Goal: Information Seeking & Learning: Learn about a topic

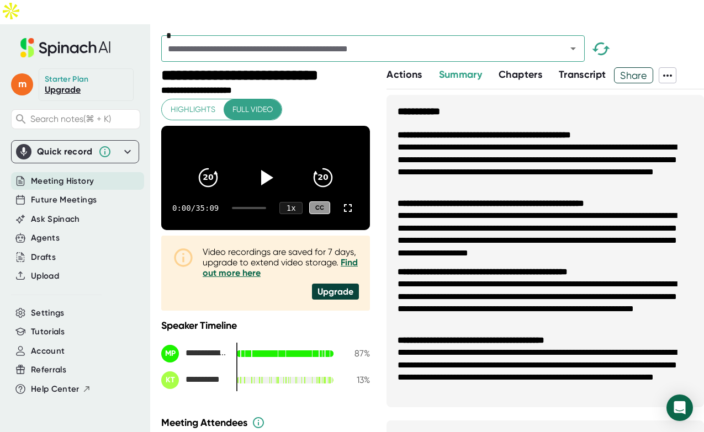
click at [574, 68] on span "Transcript" at bounding box center [582, 74] width 47 height 12
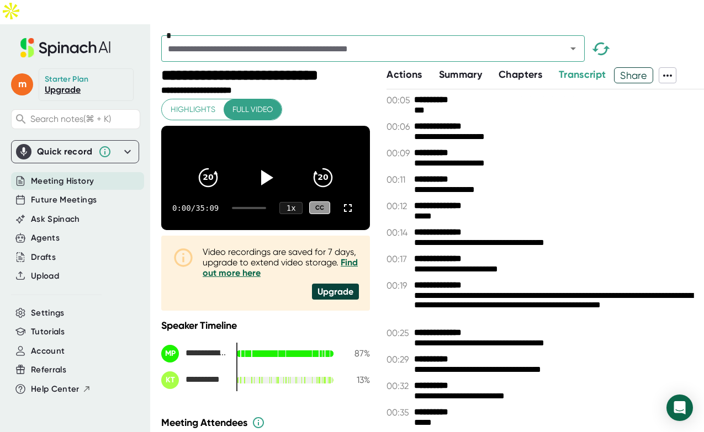
click at [674, 69] on icon at bounding box center [667, 75] width 13 height 13
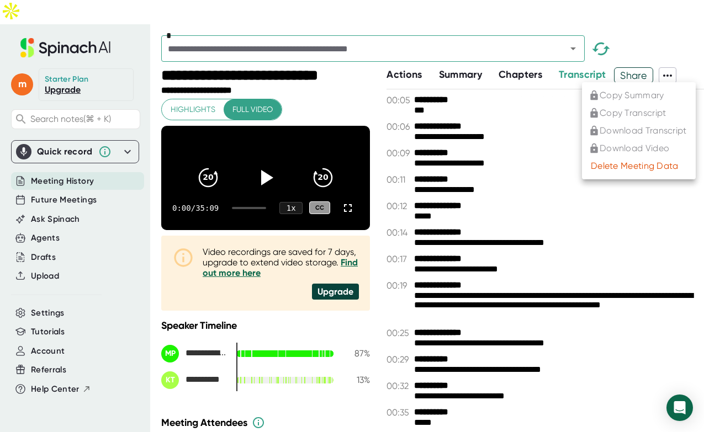
click at [523, 53] on div at bounding box center [352, 216] width 704 height 432
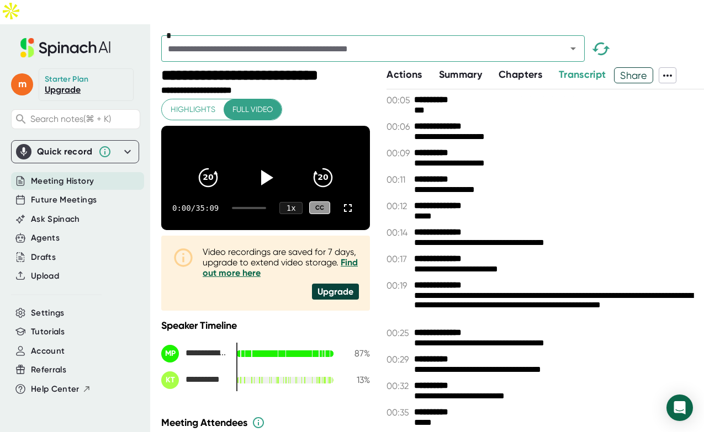
click at [531, 68] on span "Chapters" at bounding box center [521, 74] width 44 height 12
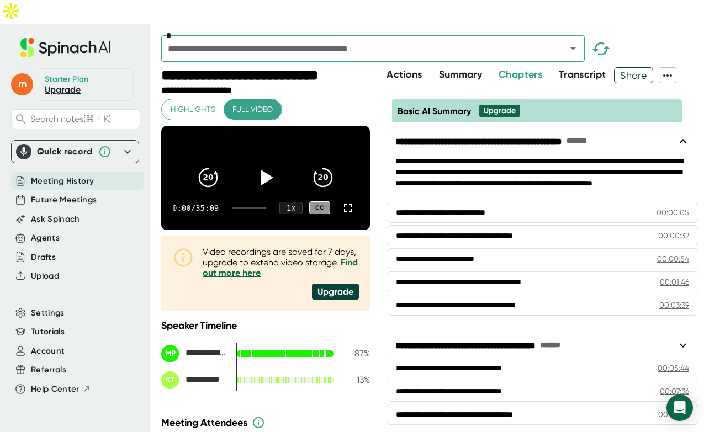
click at [460, 68] on span "Summary" at bounding box center [460, 74] width 43 height 12
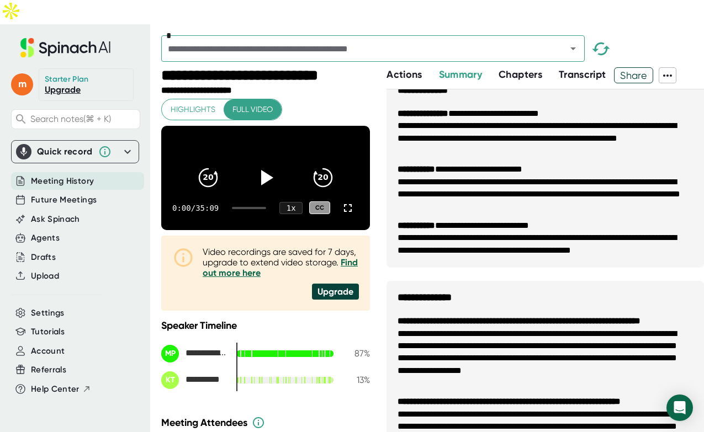
scroll to position [349, 0]
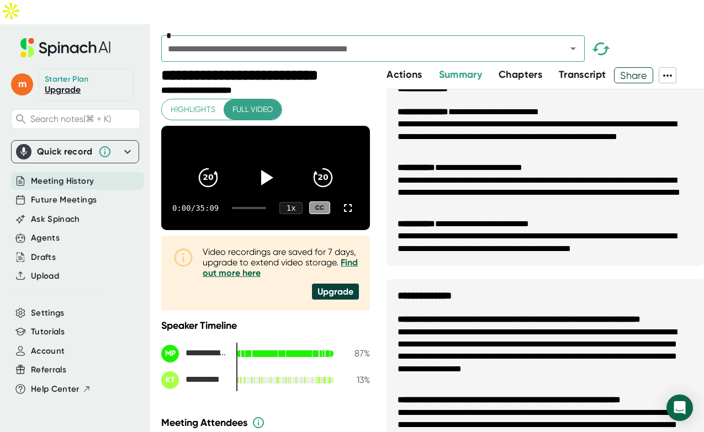
click at [486, 162] on li "**********" at bounding box center [545, 187] width 295 height 50
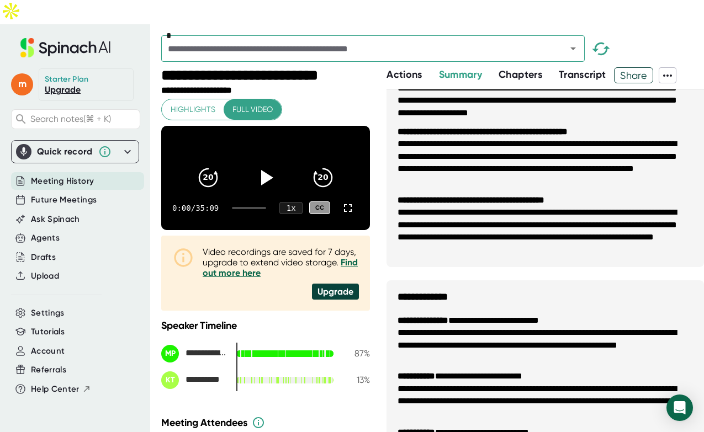
scroll to position [0, 0]
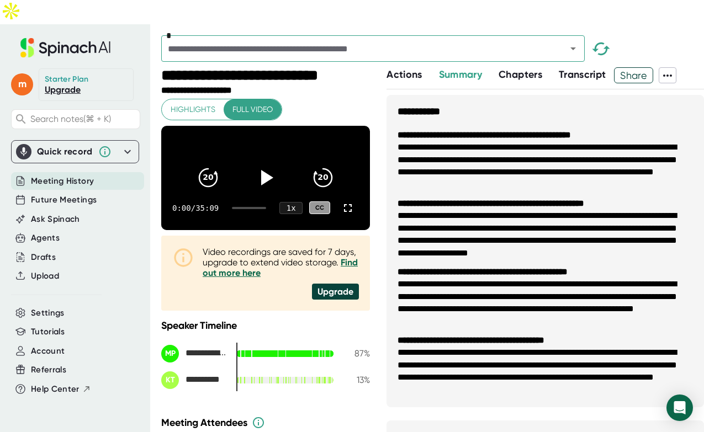
click at [394, 68] on span "Actions" at bounding box center [404, 74] width 35 height 12
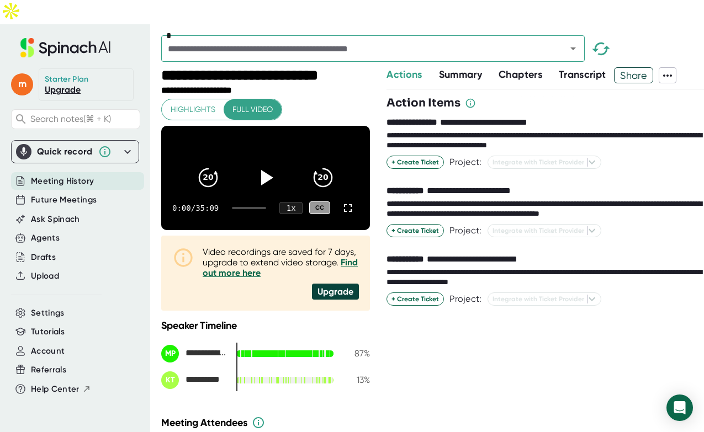
click at [533, 68] on span "Chapters" at bounding box center [521, 74] width 44 height 12
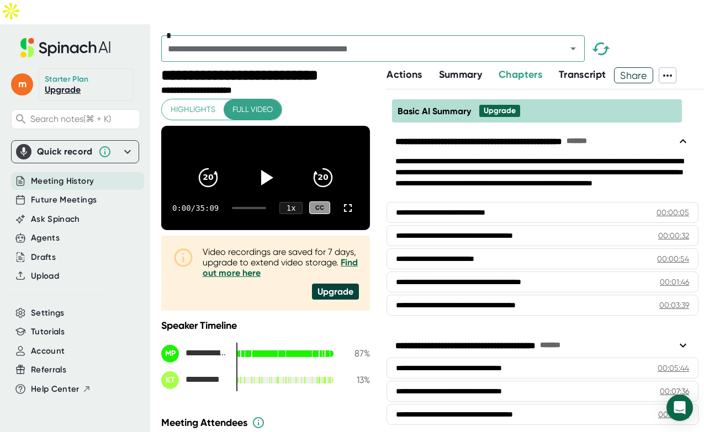
click at [581, 68] on span "Transcript" at bounding box center [582, 74] width 47 height 12
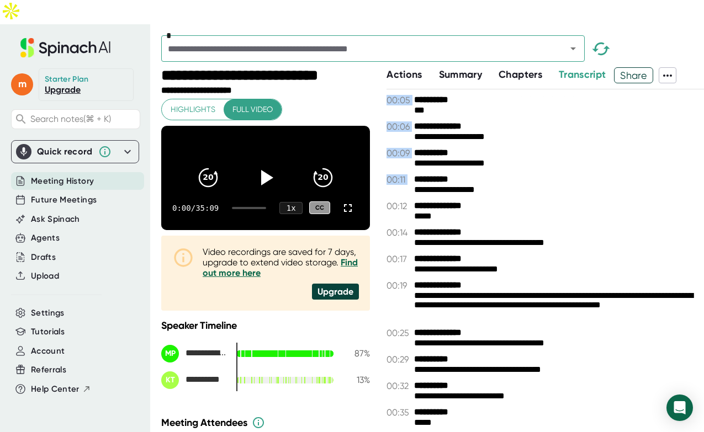
drag, startPoint x: 386, startPoint y: 62, endPoint x: 511, endPoint y: 162, distance: 160.0
click at [511, 162] on div "**********" at bounding box center [432, 261] width 543 height 389
click at [685, 35] on div "*" at bounding box center [432, 51] width 543 height 32
click at [668, 75] on icon at bounding box center [667, 76] width 9 height 2
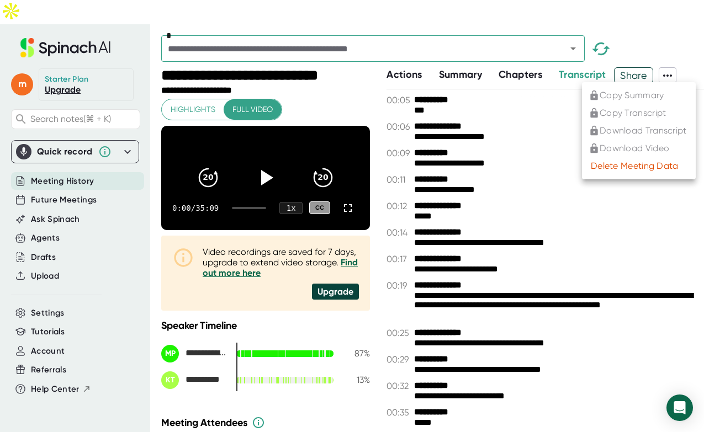
click at [668, 51] on div at bounding box center [352, 216] width 704 height 432
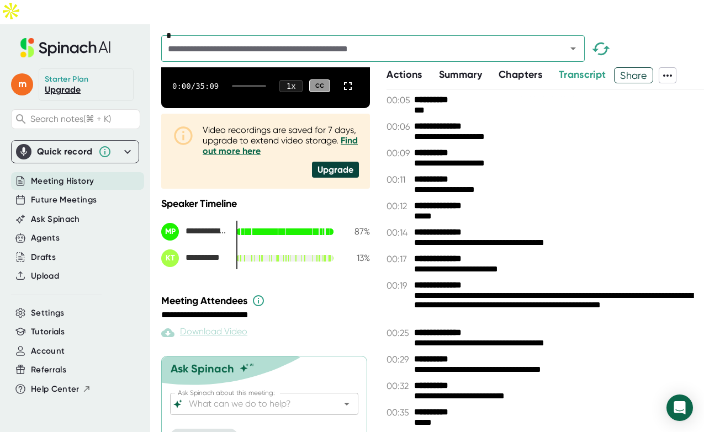
click at [412, 68] on span "Actions" at bounding box center [404, 74] width 35 height 12
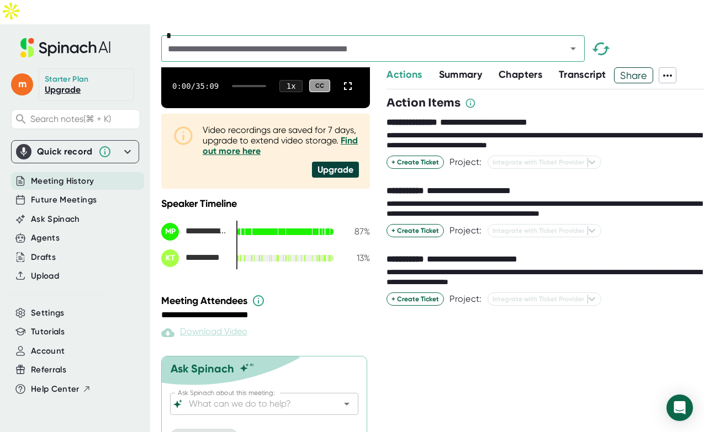
click at [452, 68] on span "Summary" at bounding box center [460, 74] width 43 height 12
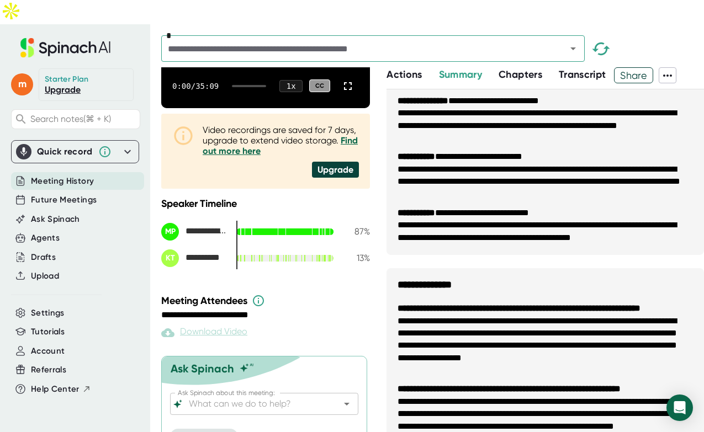
scroll to position [40, 0]
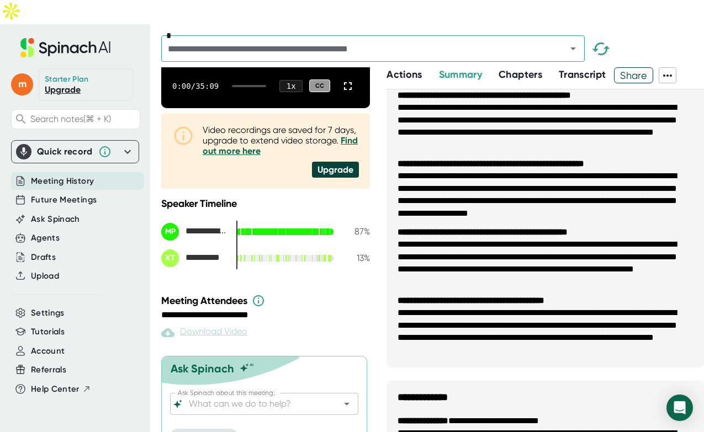
click at [517, 68] on span "Chapters" at bounding box center [521, 74] width 44 height 12
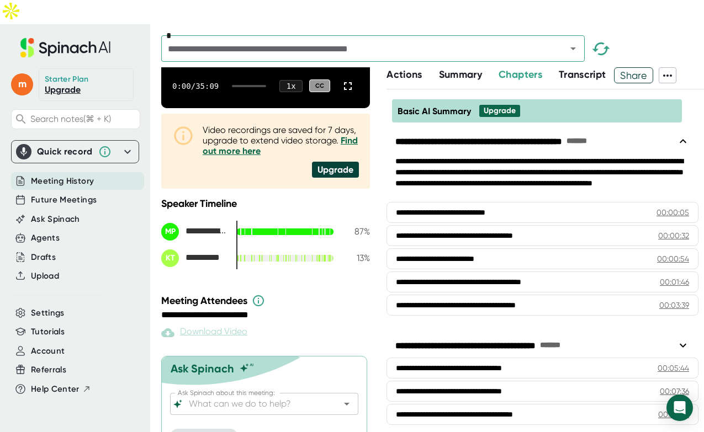
click at [574, 68] on span "Transcript" at bounding box center [582, 74] width 47 height 12
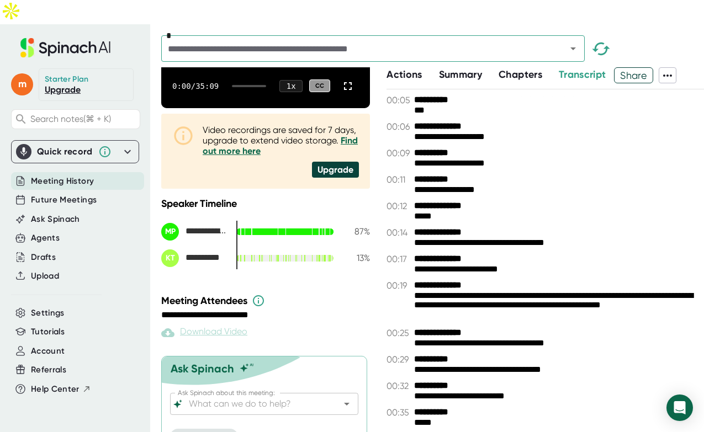
click at [420, 95] on b "**********" at bounding box center [455, 100] width 83 height 10
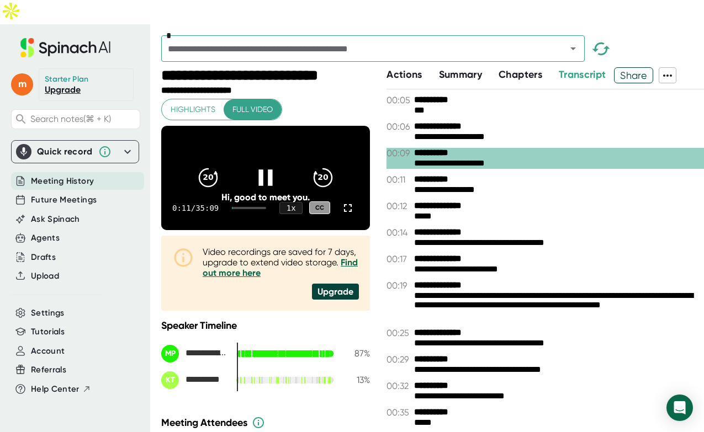
click at [263, 164] on icon at bounding box center [266, 178] width 28 height 28
click at [459, 291] on div "**********" at bounding box center [559, 306] width 290 height 31
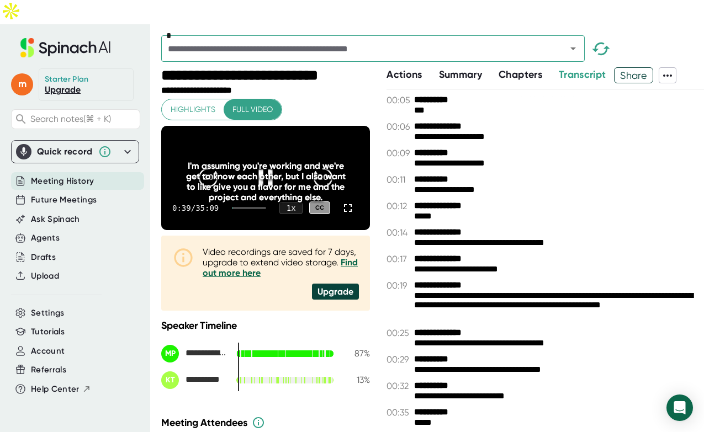
click at [266, 161] on div "I'm assuming you're working and we're get to know each other, but I also want t…" at bounding box center [265, 182] width 167 height 42
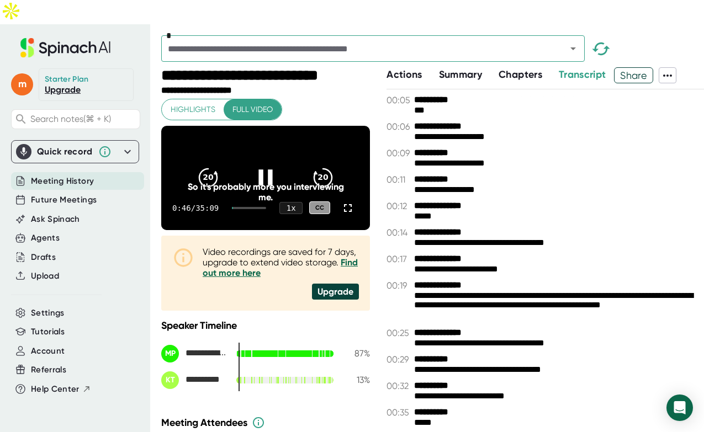
click at [269, 170] on icon at bounding box center [265, 178] width 14 height 16
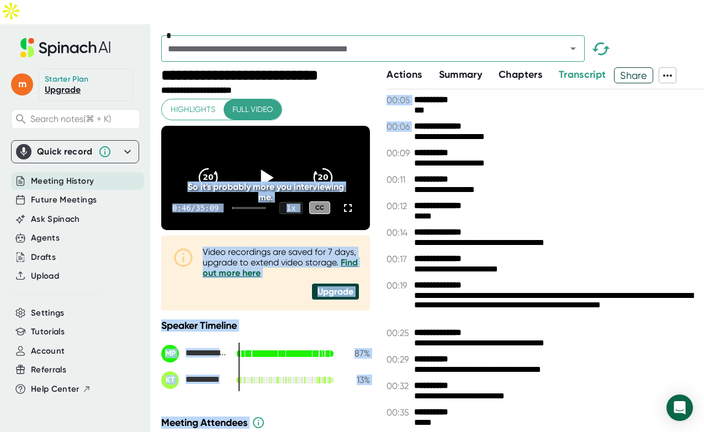
drag, startPoint x: 378, startPoint y: 77, endPoint x: 482, endPoint y: 96, distance: 106.0
click at [482, 96] on div "**********" at bounding box center [432, 261] width 543 height 389
click at [668, 35] on div "*" at bounding box center [432, 51] width 543 height 32
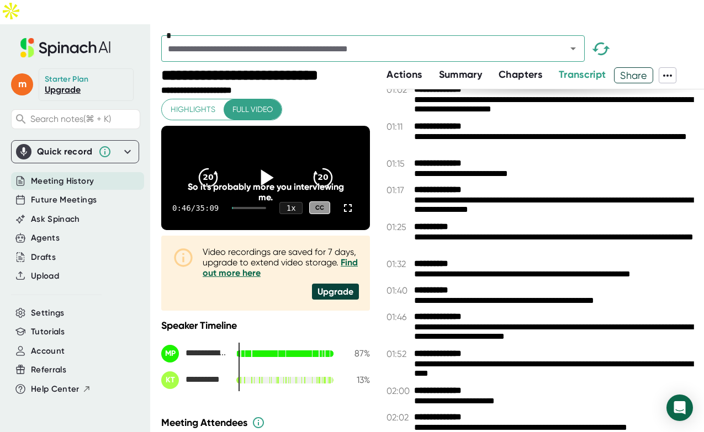
scroll to position [557, 0]
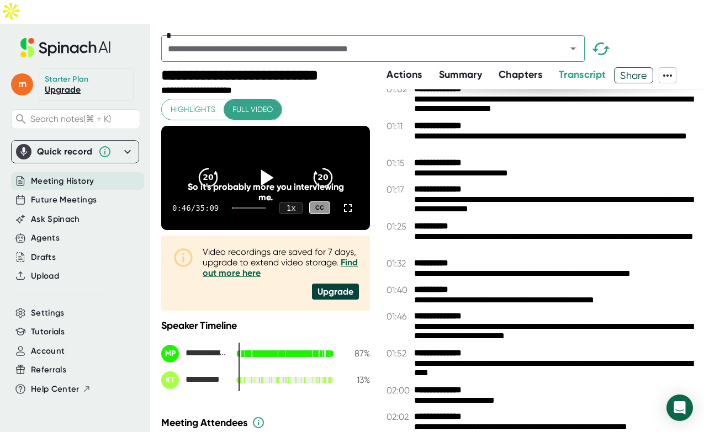
click at [430, 232] on div "**********" at bounding box center [559, 242] width 290 height 21
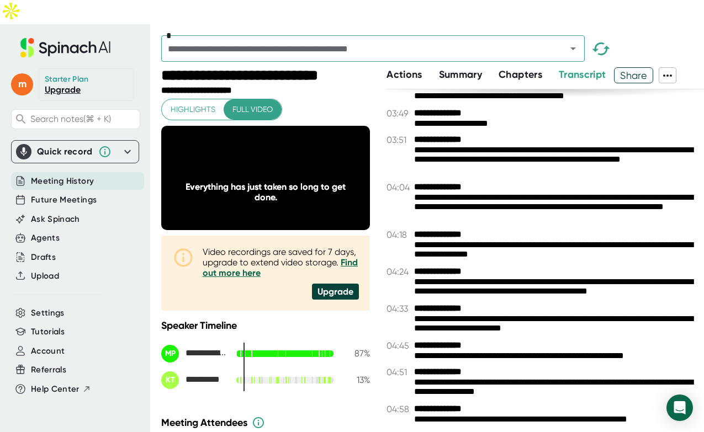
scroll to position [1560, 0]
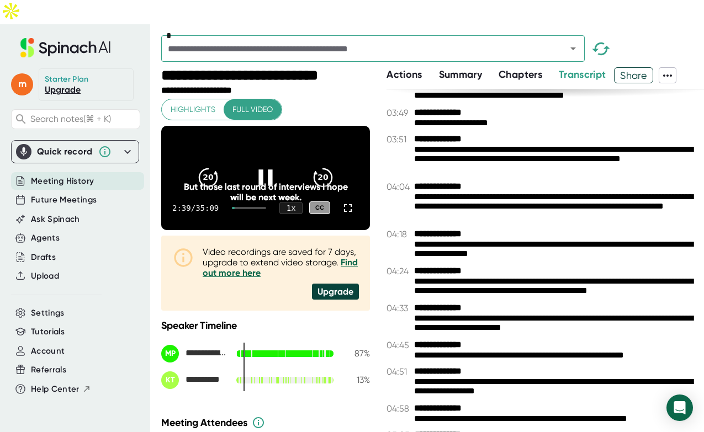
click at [261, 170] on icon at bounding box center [265, 178] width 14 height 16
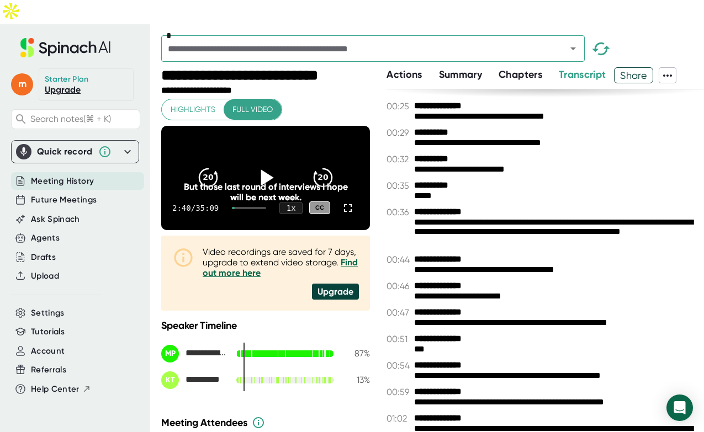
scroll to position [0, 0]
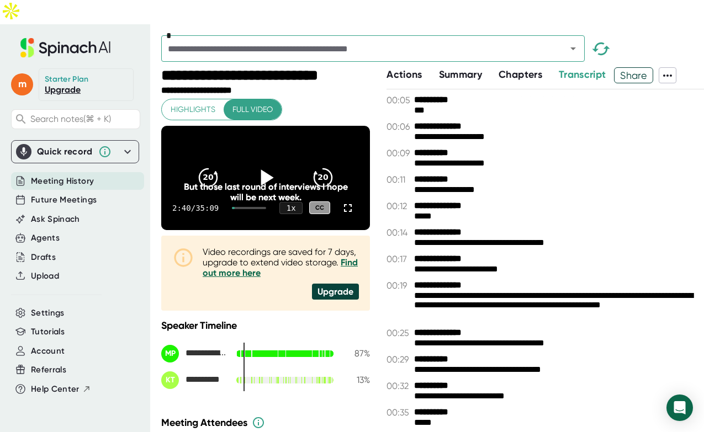
click at [409, 68] on span "Actions" at bounding box center [404, 74] width 35 height 12
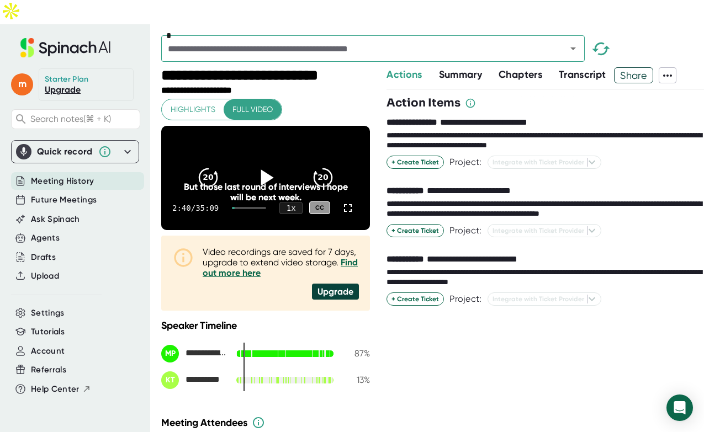
click at [569, 68] on span "Transcript" at bounding box center [582, 74] width 47 height 12
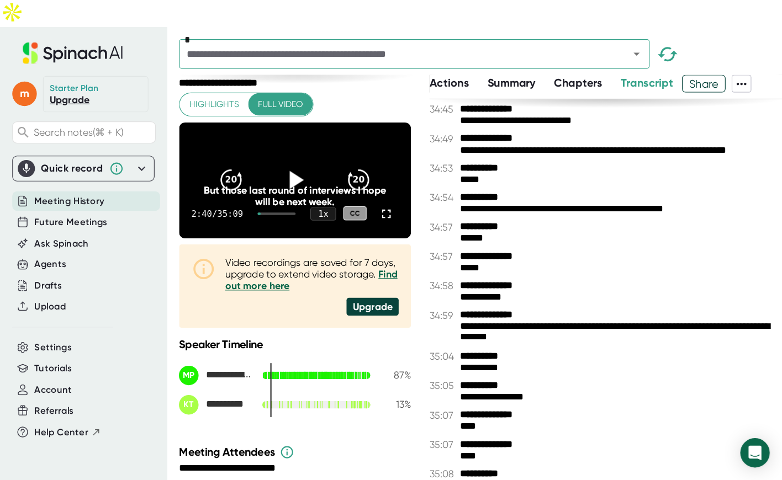
scroll to position [14795, 0]
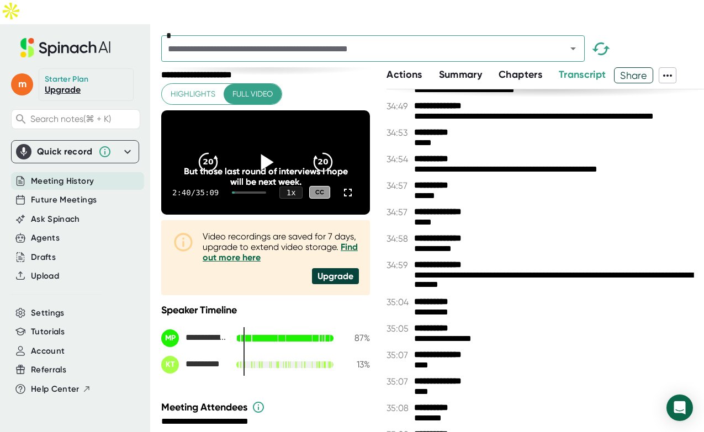
drag, startPoint x: 497, startPoint y: 425, endPoint x: 323, endPoint y: 421, distance: 174.5
click at [322, 420] on div "**********" at bounding box center [432, 261] width 543 height 389
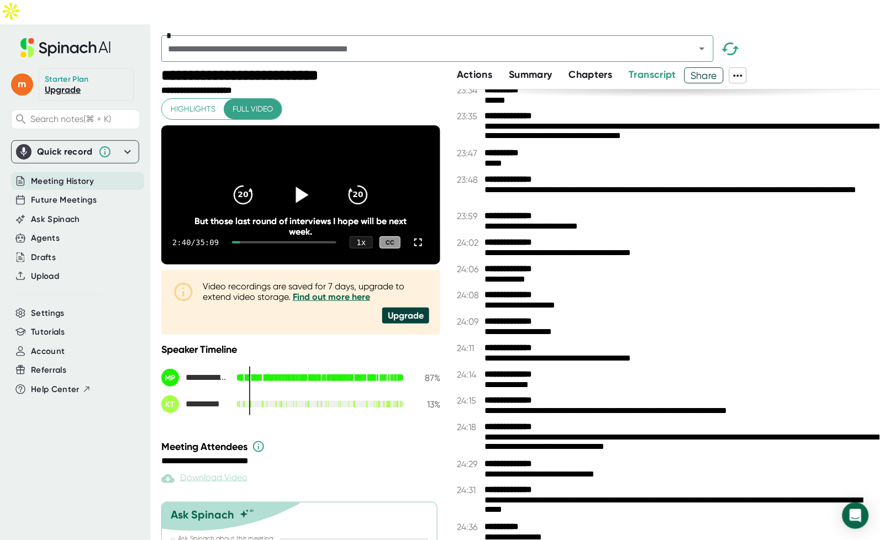
scroll to position [8987, 0]
click at [535, 68] on span "Summary" at bounding box center [530, 74] width 43 height 12
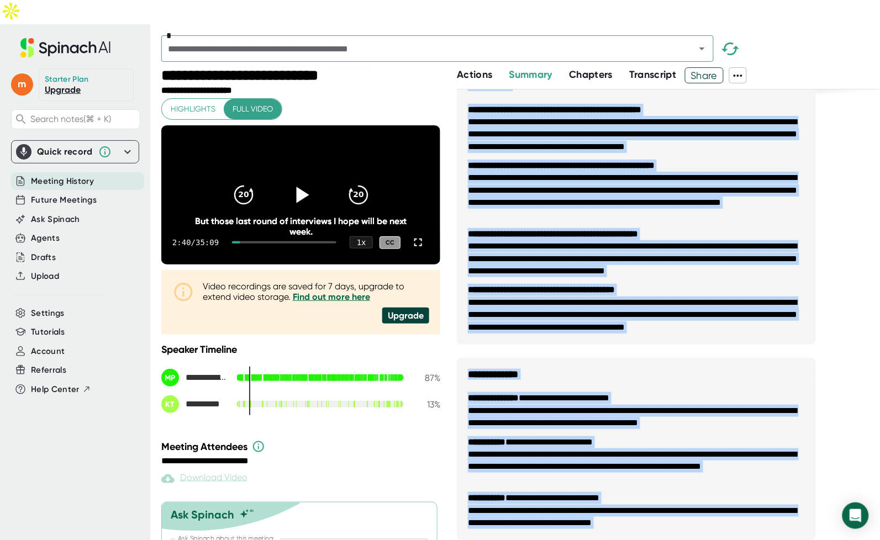
scroll to position [398, 0]
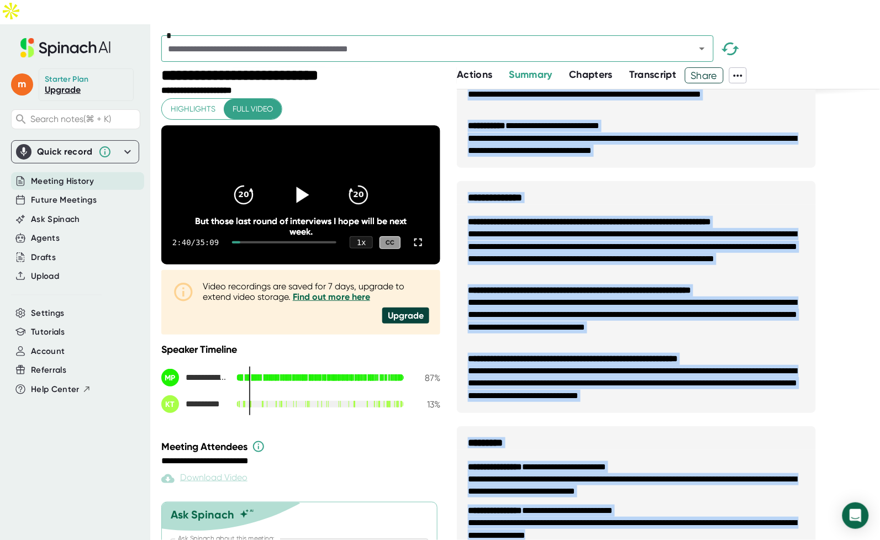
drag, startPoint x: 469, startPoint y: 88, endPoint x: 686, endPoint y: 538, distance: 499.1
click at [686, 432] on div "**********" at bounding box center [668, 130] width 423 height 867
copy div "**********"
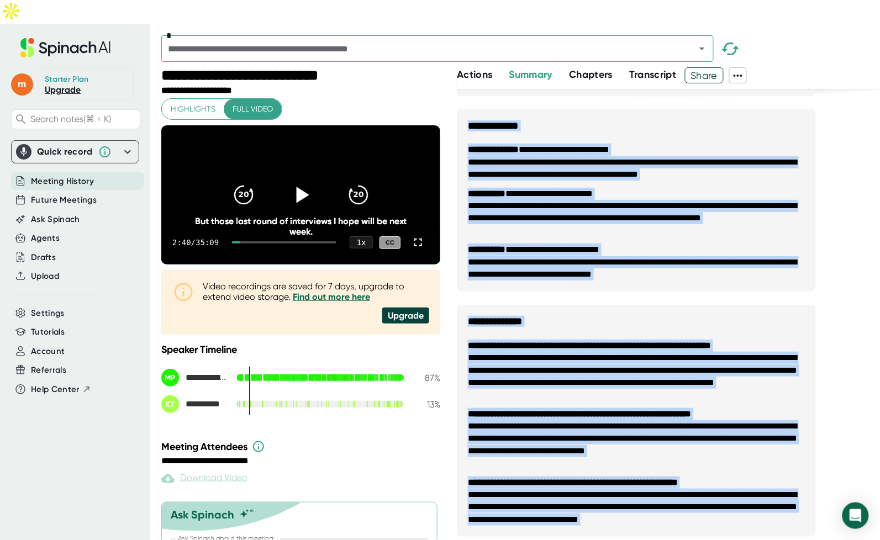
scroll to position [276, 0]
